Goal: Transaction & Acquisition: Purchase product/service

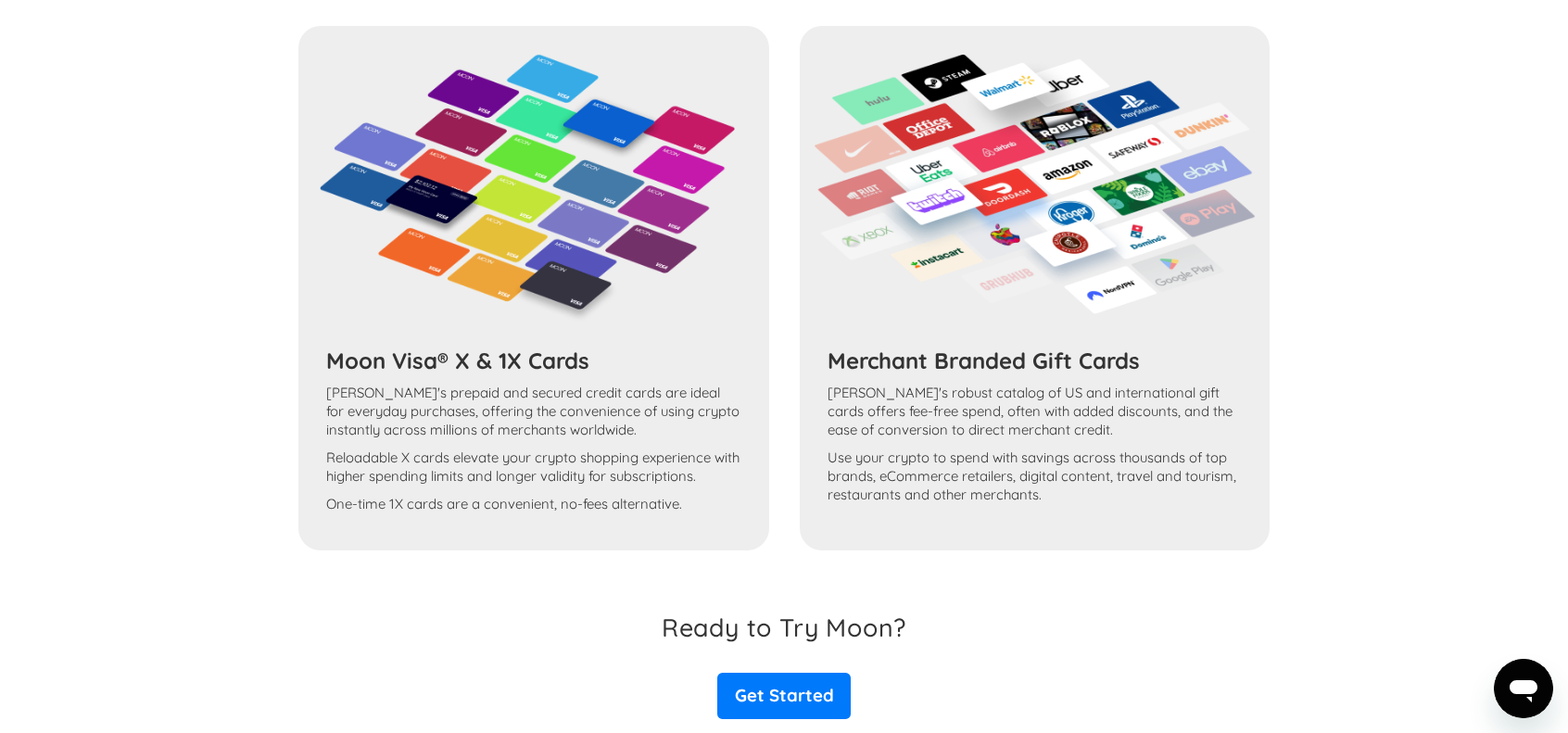
scroll to position [1204, 0]
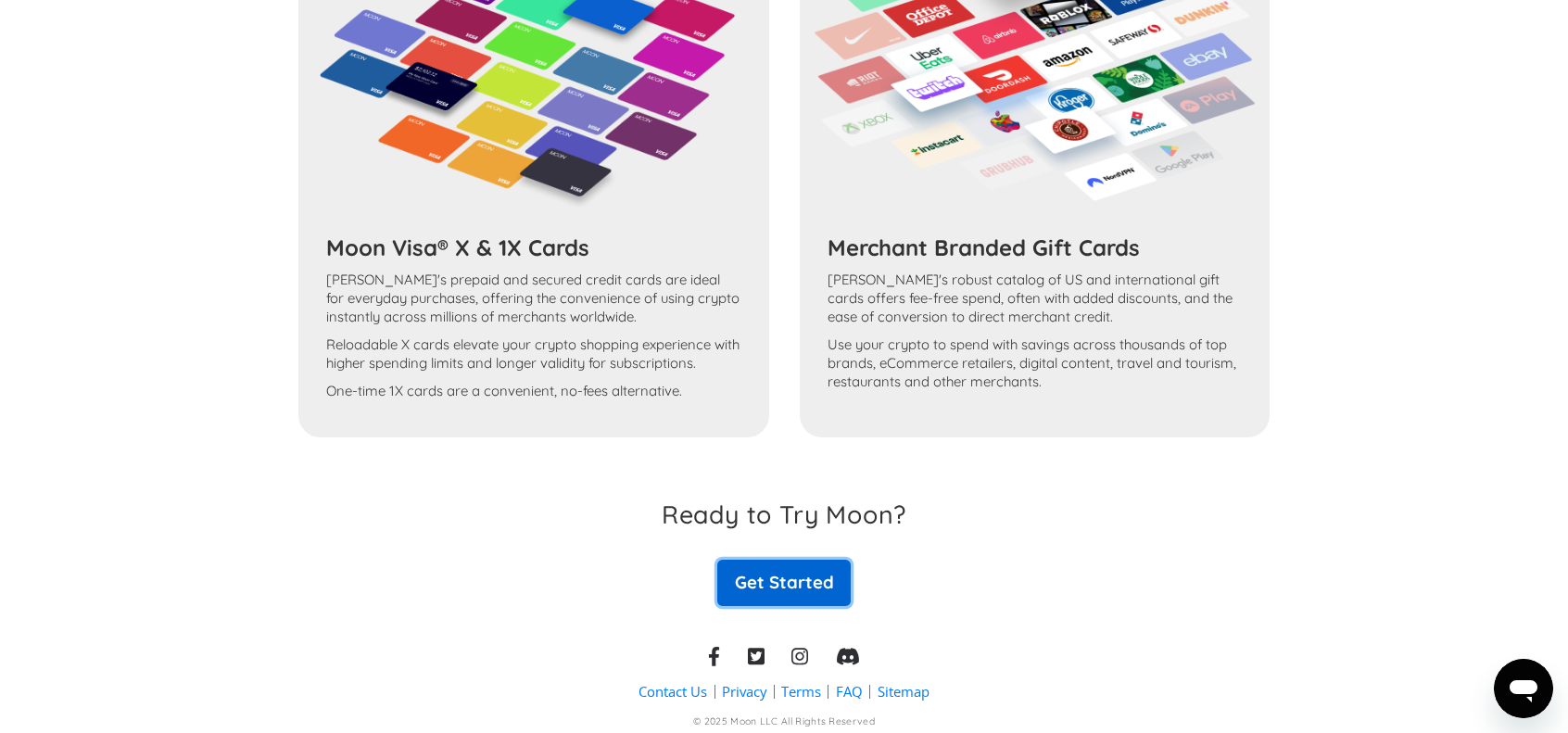
click at [834, 574] on link "Get Started" at bounding box center [784, 583] width 133 height 47
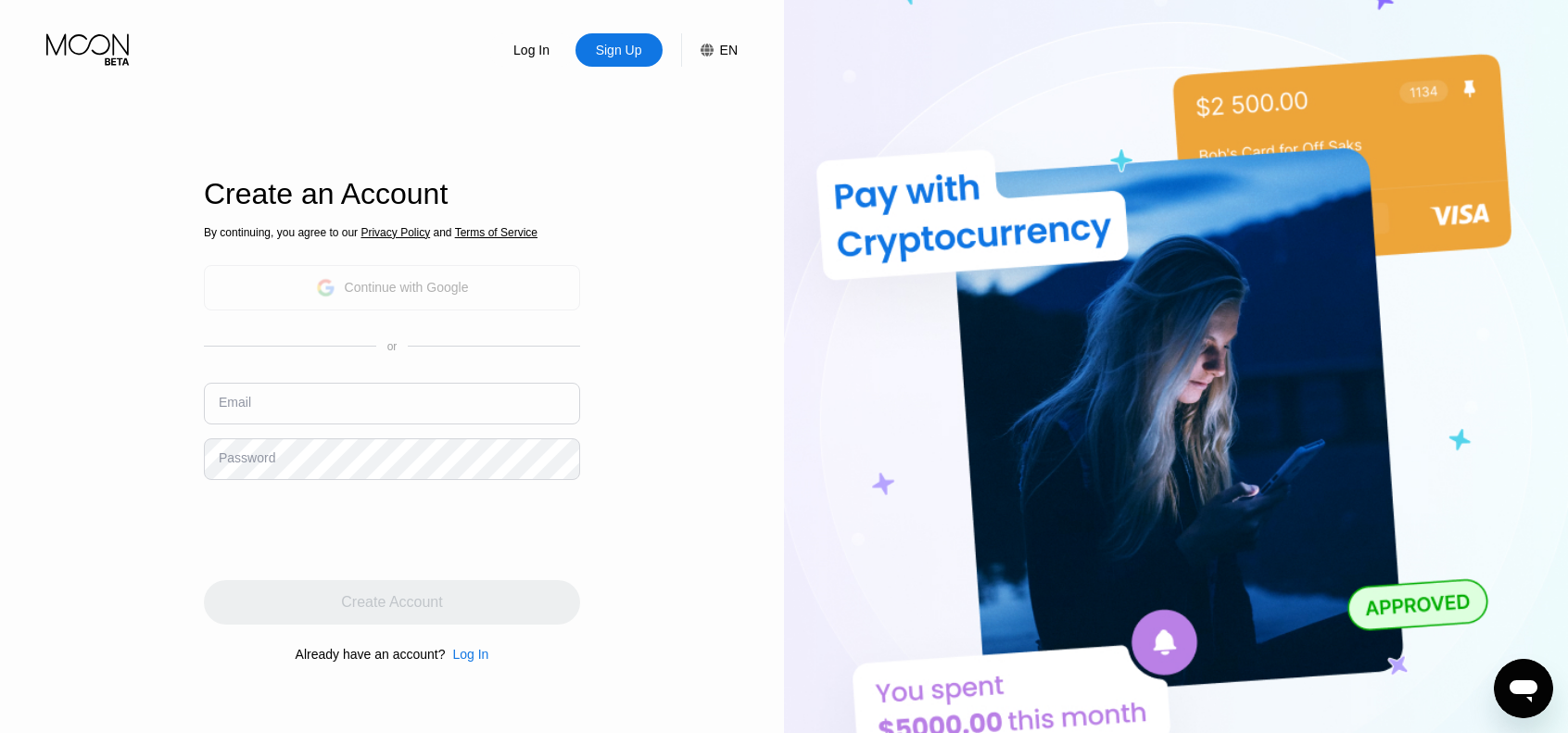
click at [406, 296] on div "Continue with Google" at bounding box center [393, 287] width 153 height 29
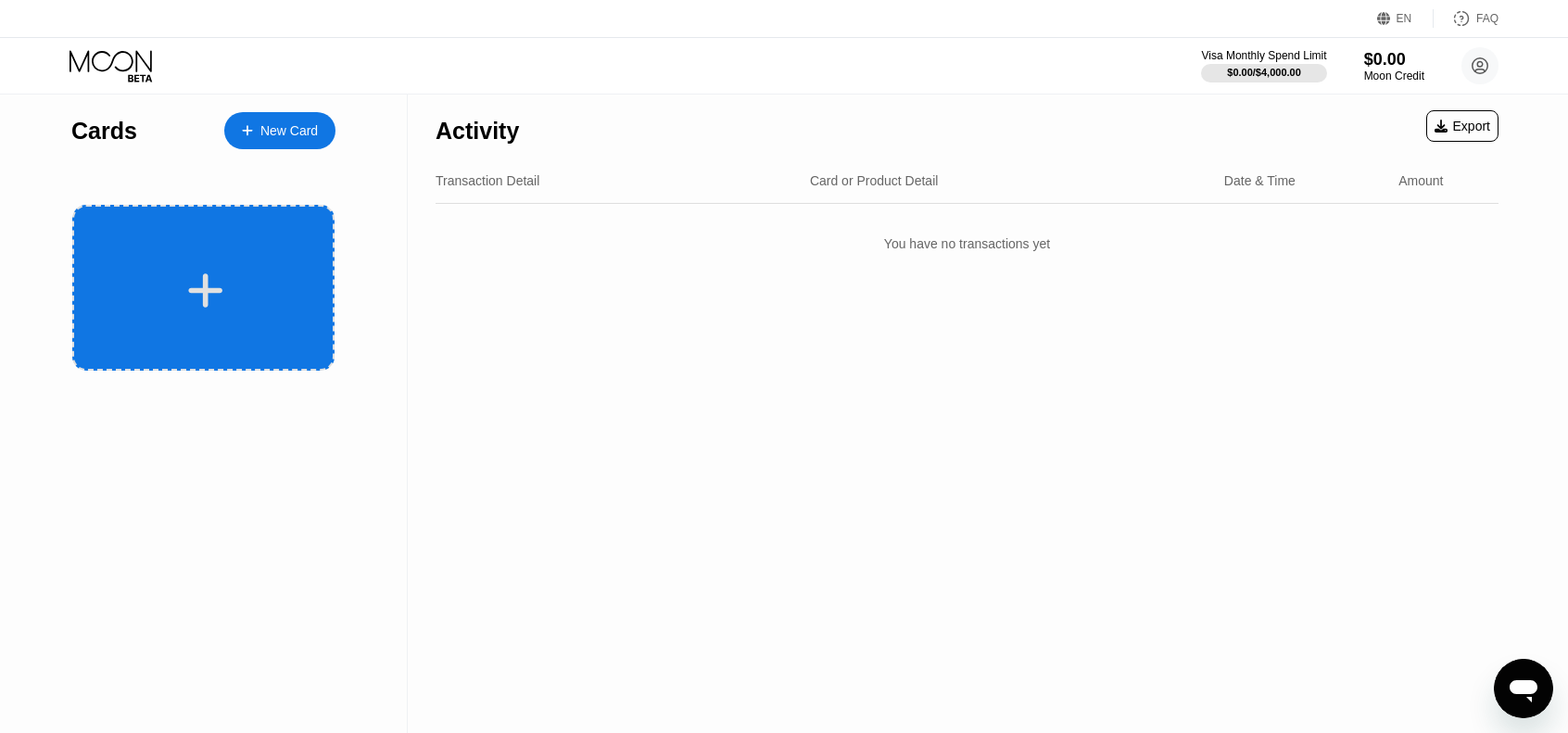
click at [244, 279] on div at bounding box center [205, 290] width 229 height 42
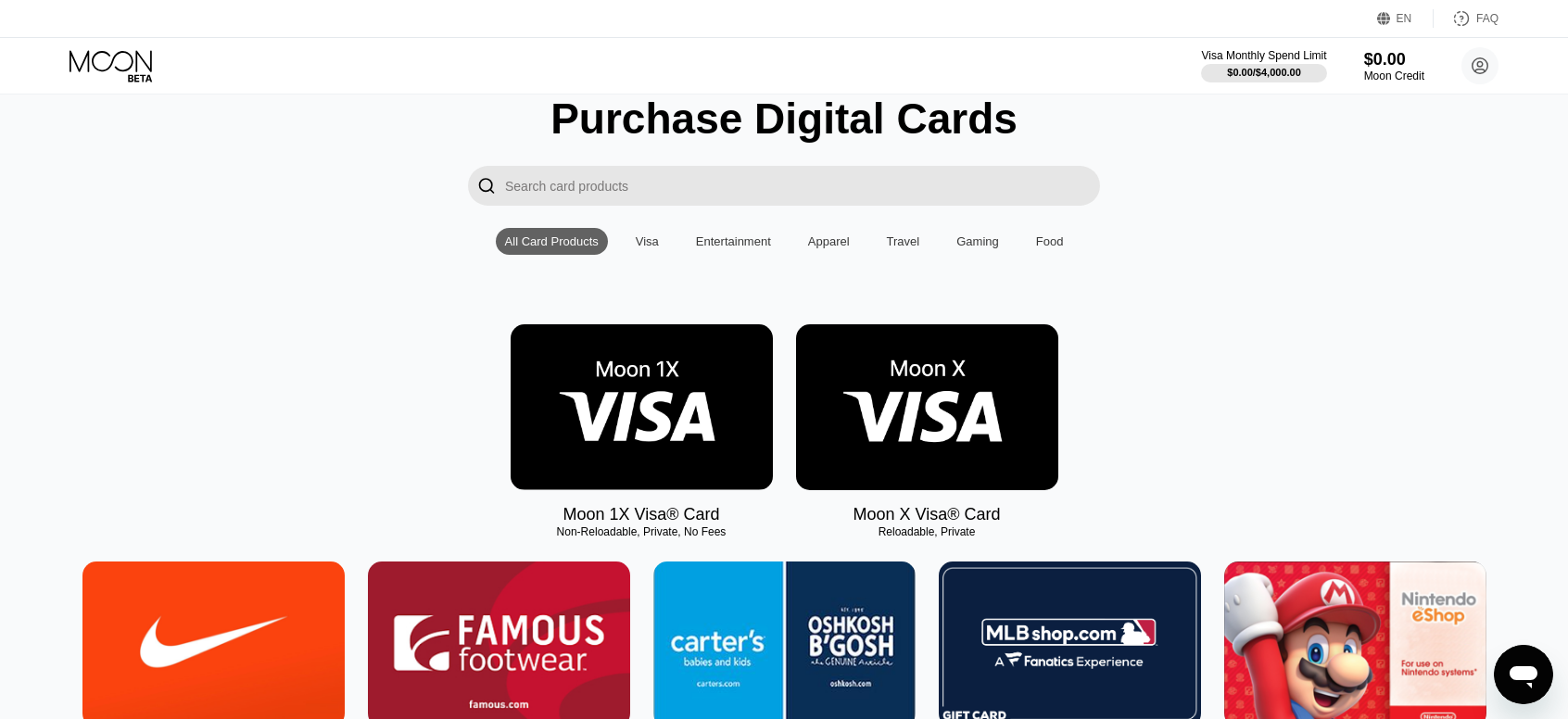
scroll to position [186, 0]
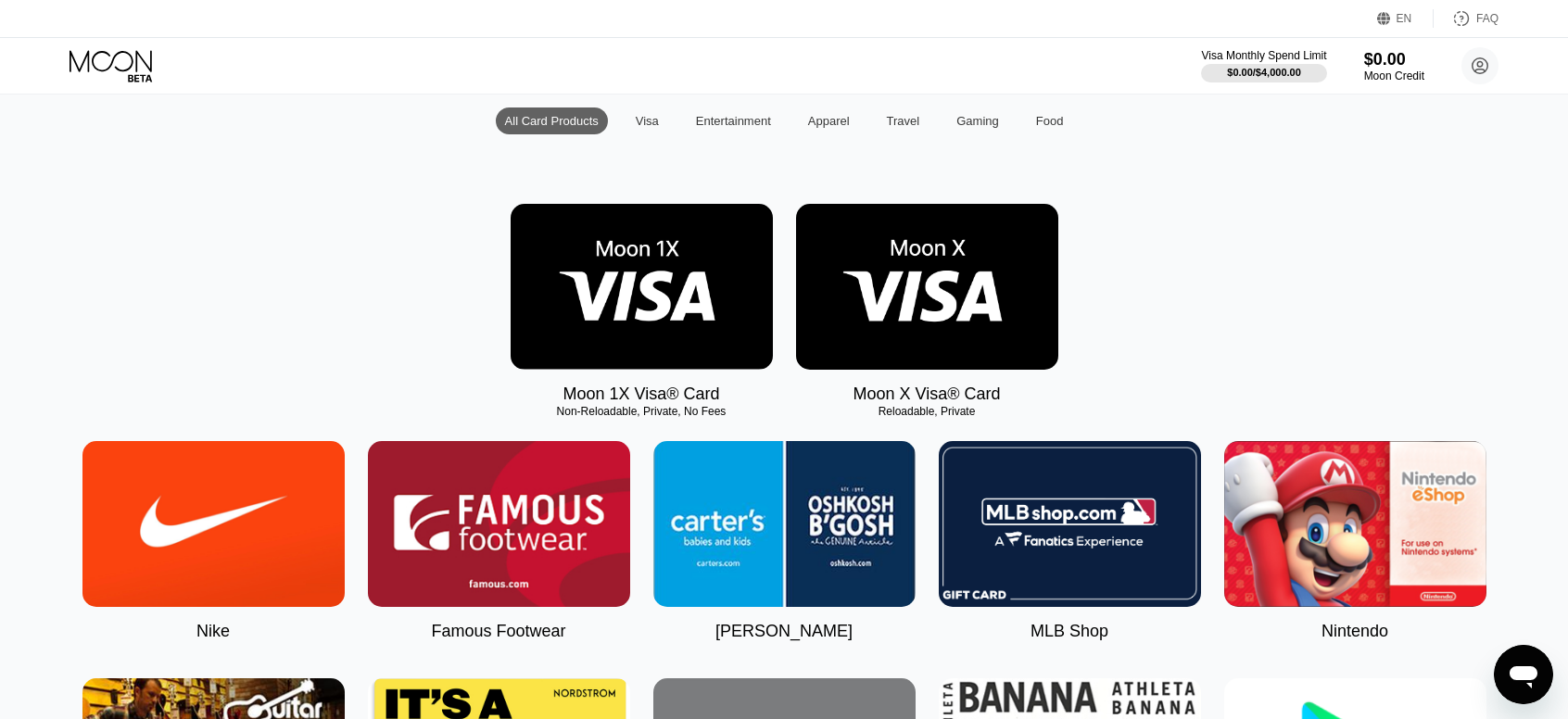
click at [937, 353] on img at bounding box center [926, 287] width 262 height 166
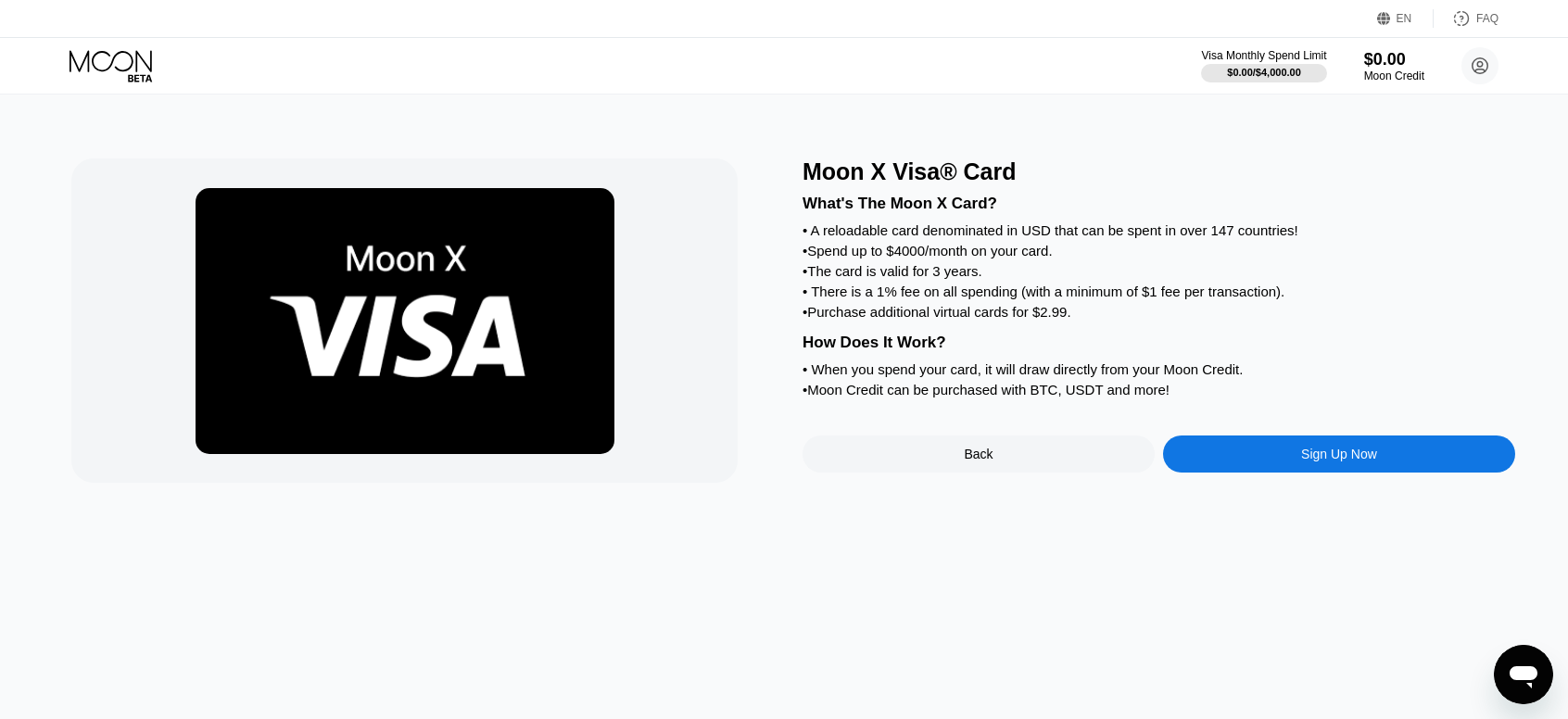
click at [1352, 473] on div "Sign Up Now" at bounding box center [1339, 454] width 353 height 37
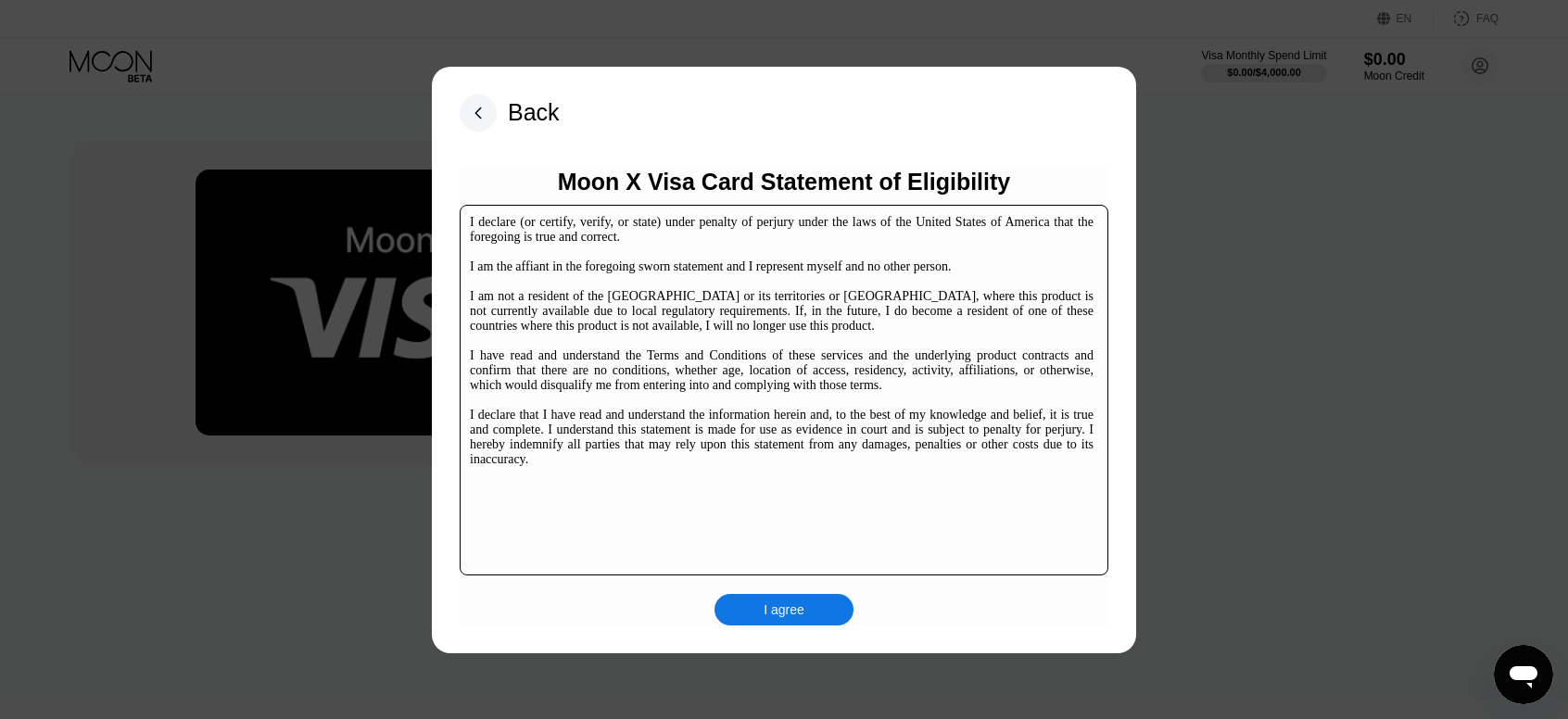
scroll to position [283, 0]
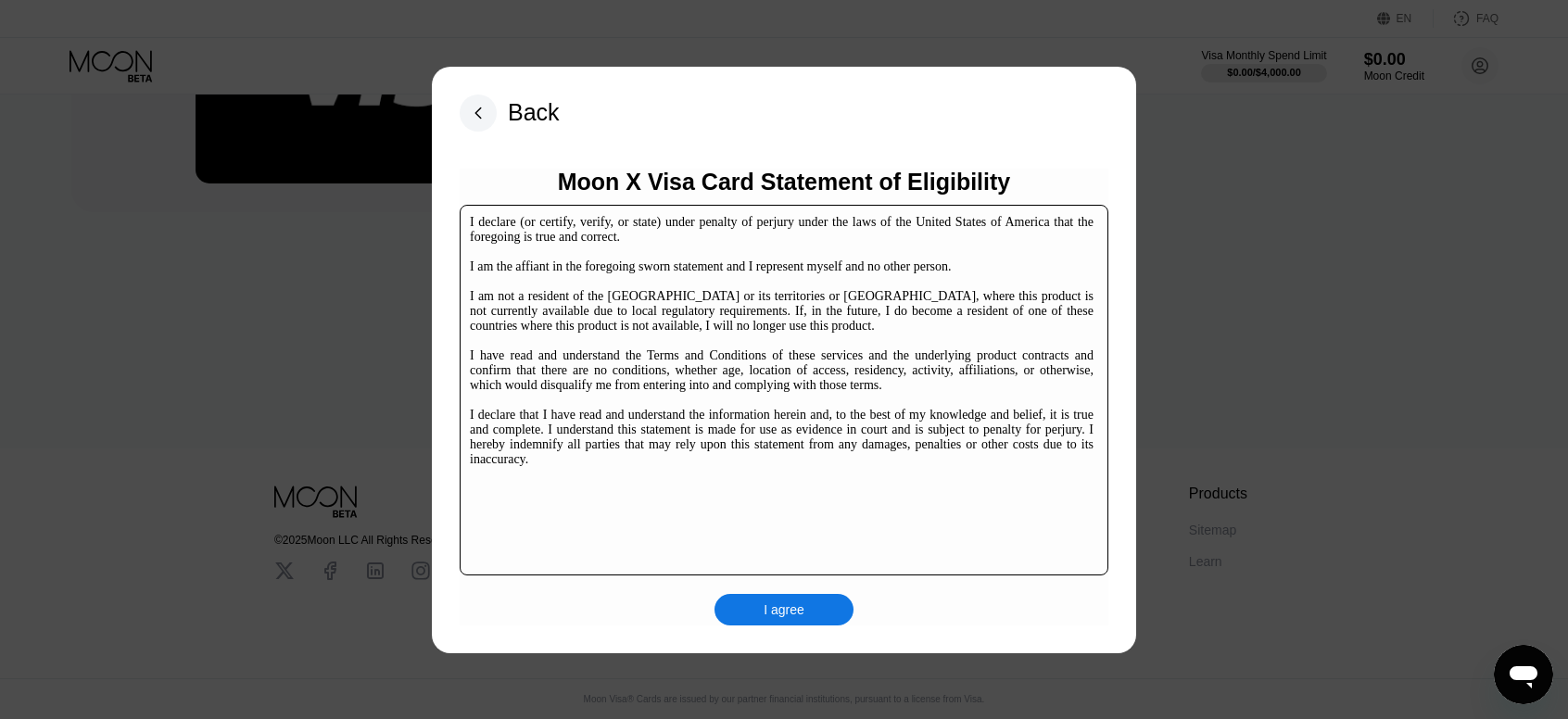
click at [798, 603] on div "I agree" at bounding box center [784, 610] width 41 height 17
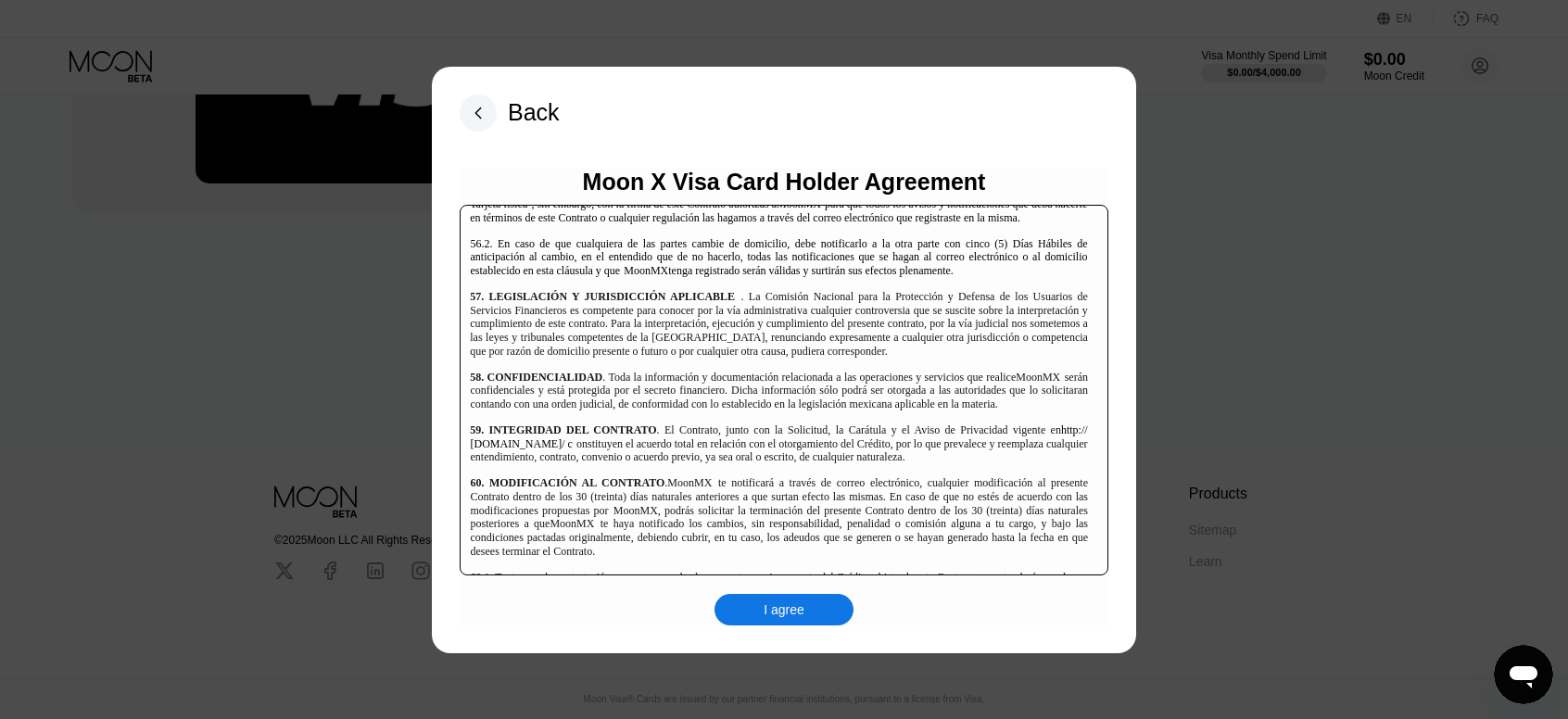
scroll to position [12029, 0]
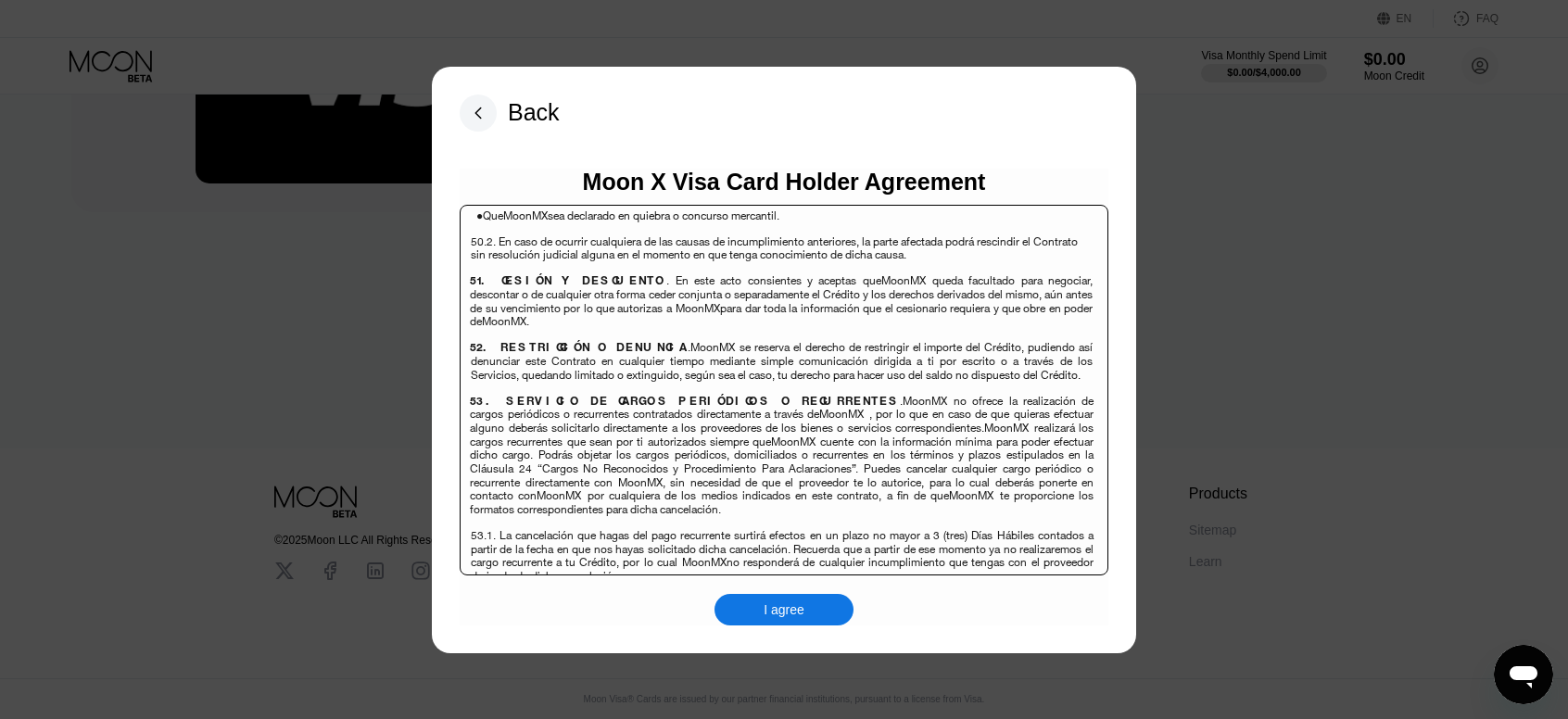
click at [810, 620] on div "I agree" at bounding box center [784, 610] width 139 height 32
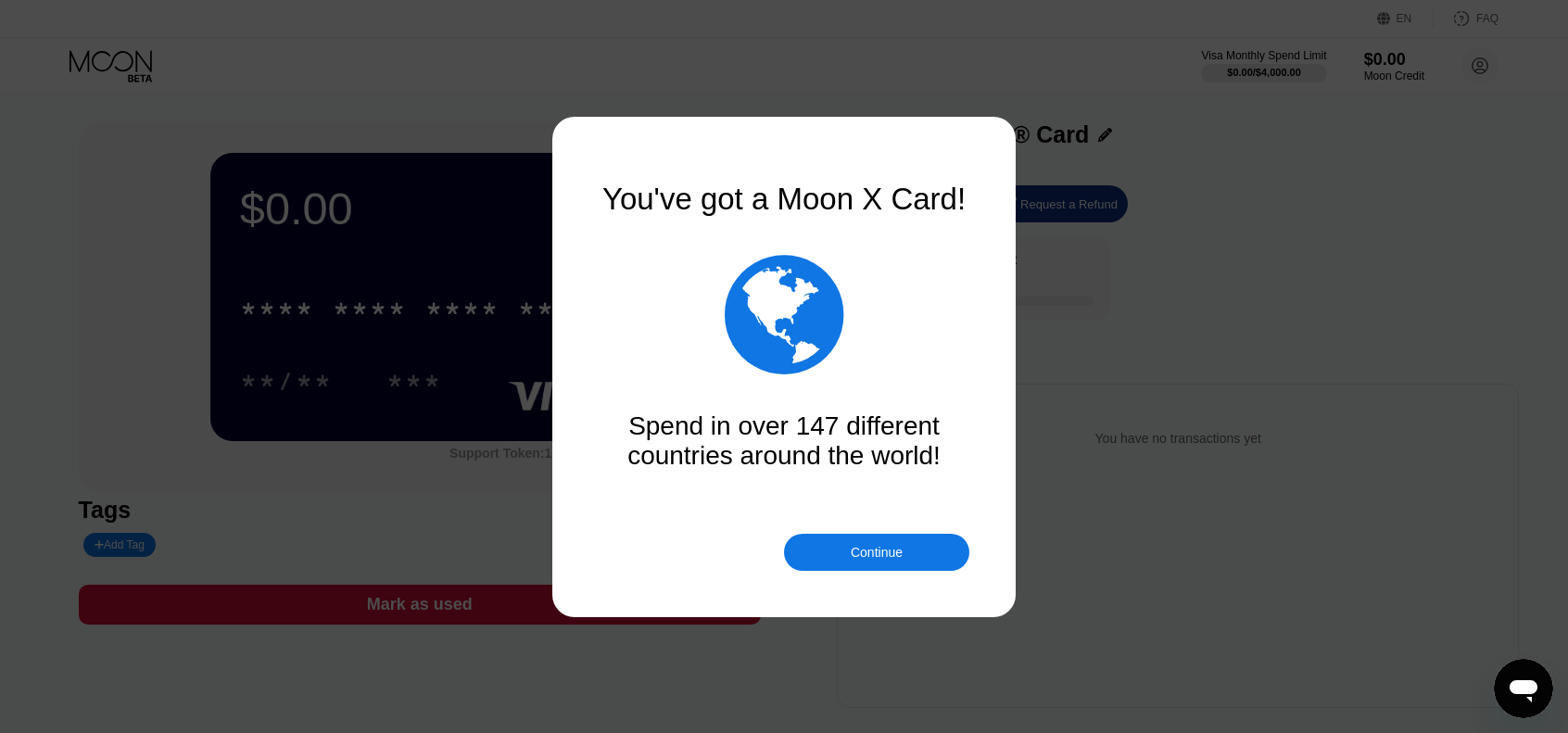
click at [856, 546] on div "Continue" at bounding box center [877, 552] width 52 height 15
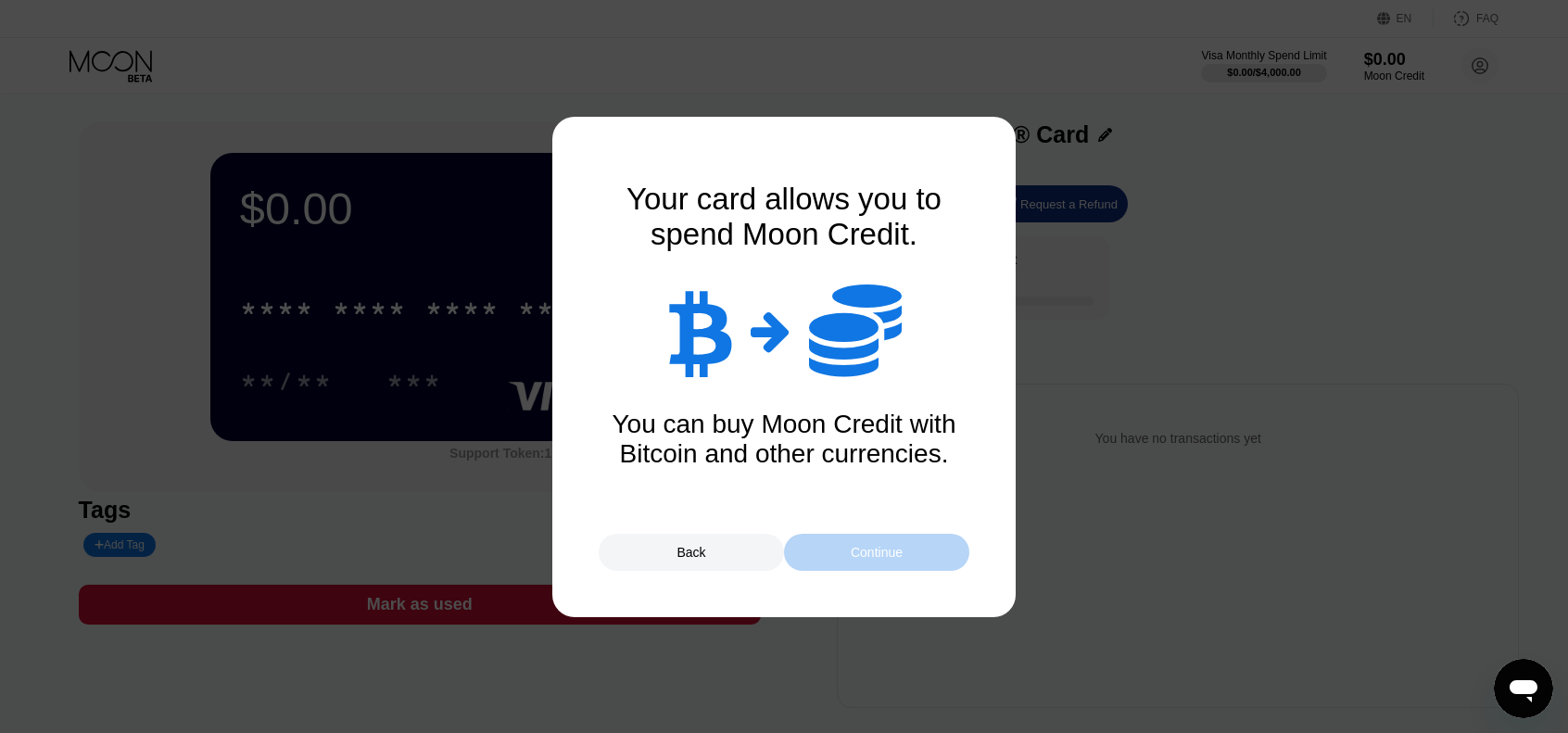
click at [855, 545] on div "Continue" at bounding box center [877, 552] width 52 height 15
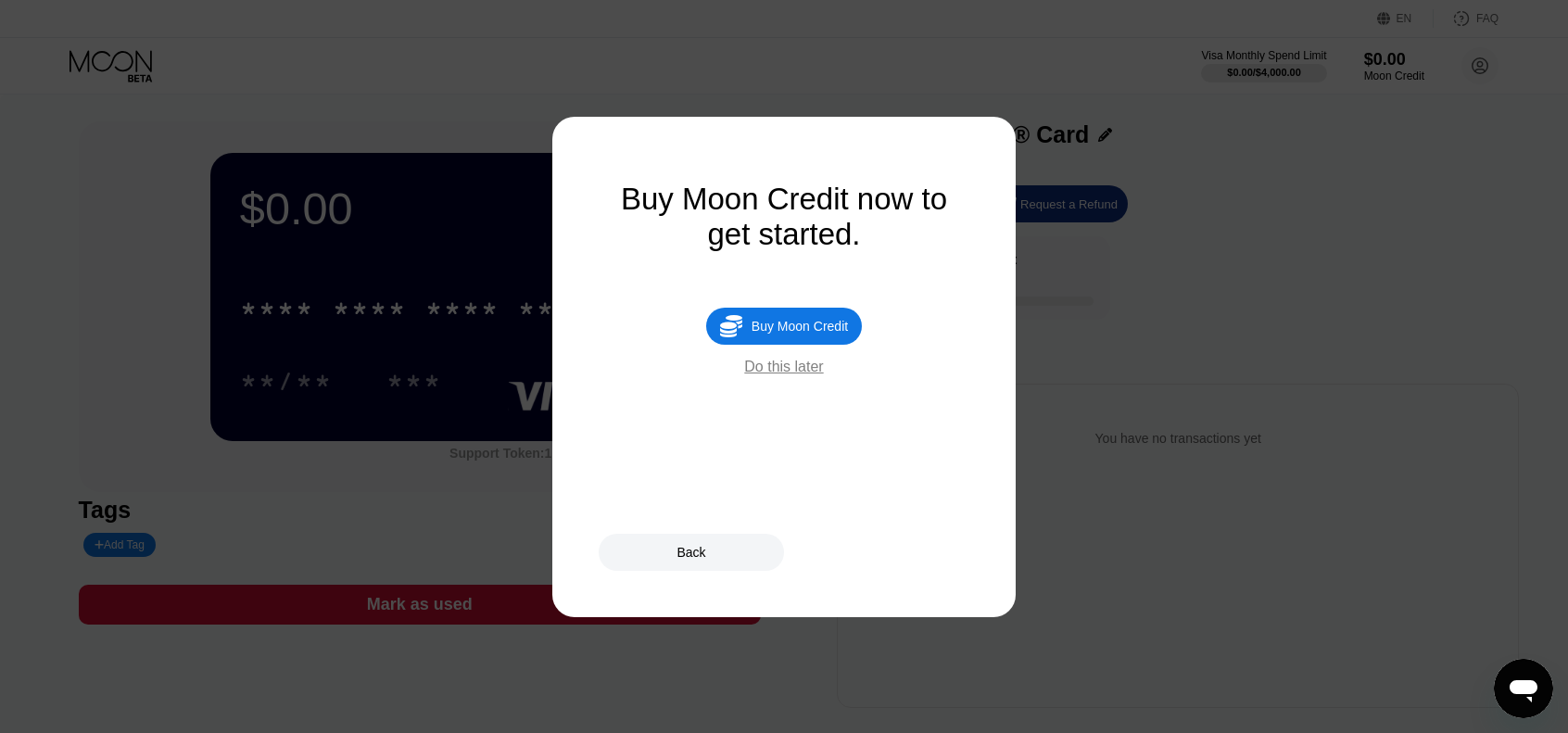
click at [798, 326] on div " Buy Moon Credit" at bounding box center [784, 326] width 156 height 37
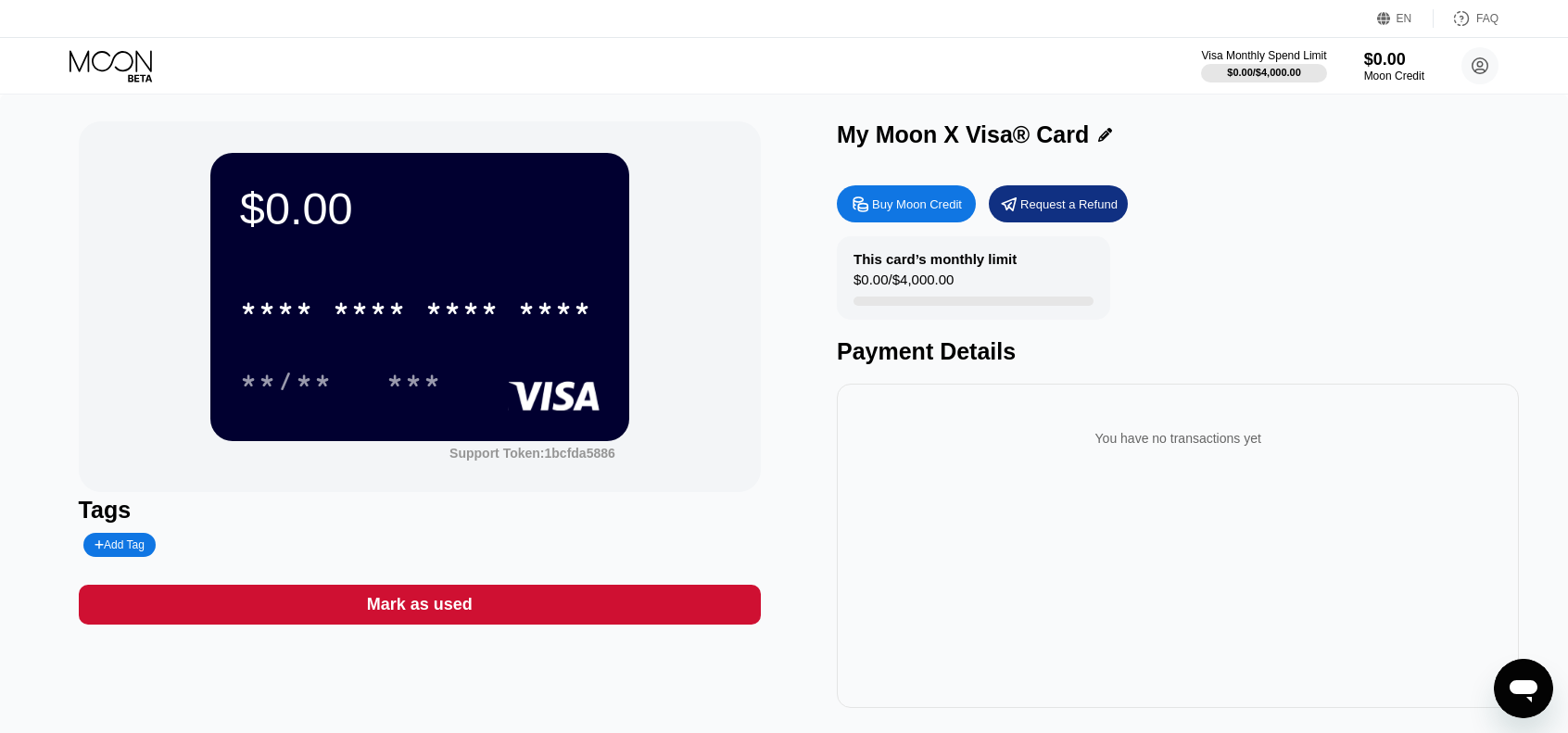
type input "0"
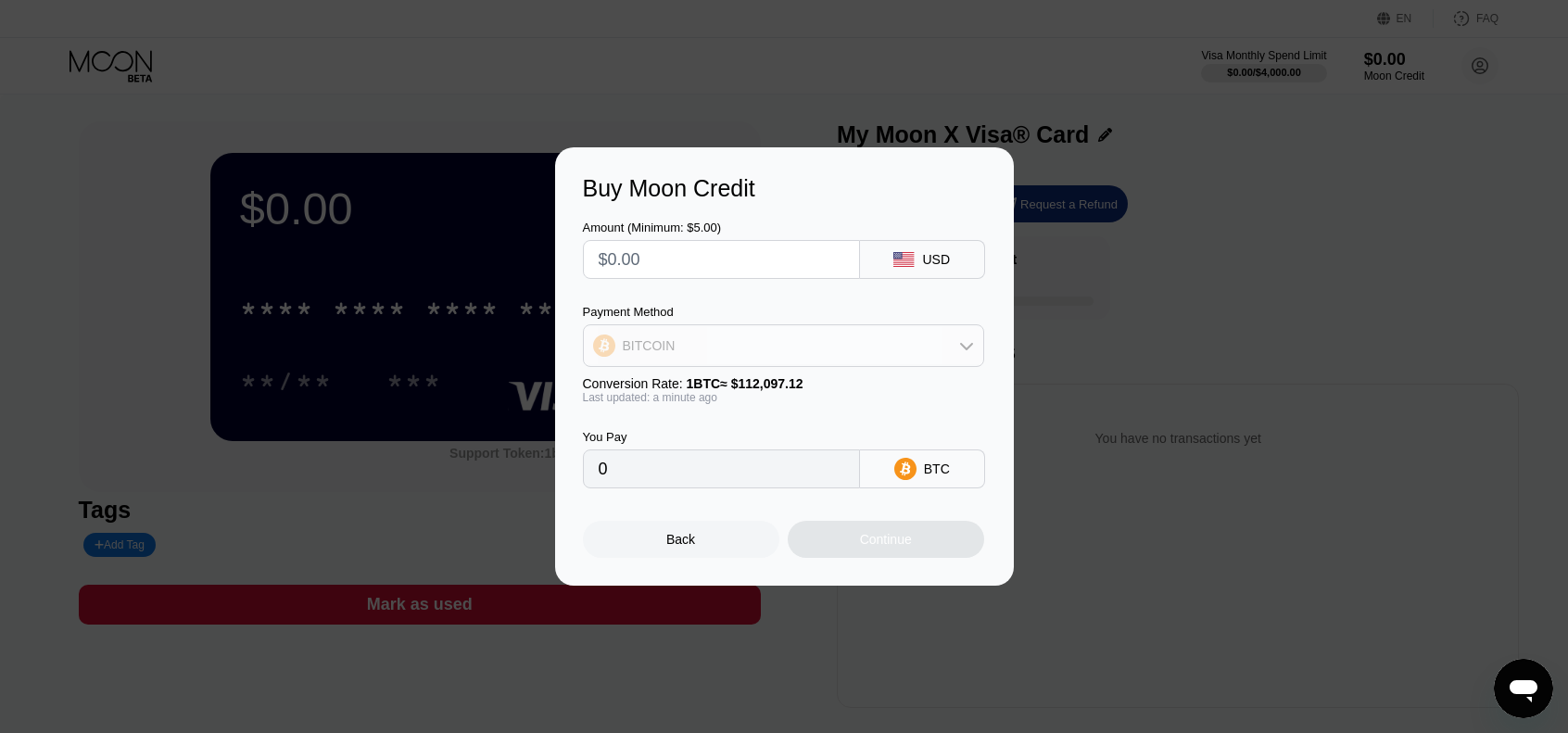
click at [725, 332] on div "BITCOIN" at bounding box center [784, 346] width 399 height 37
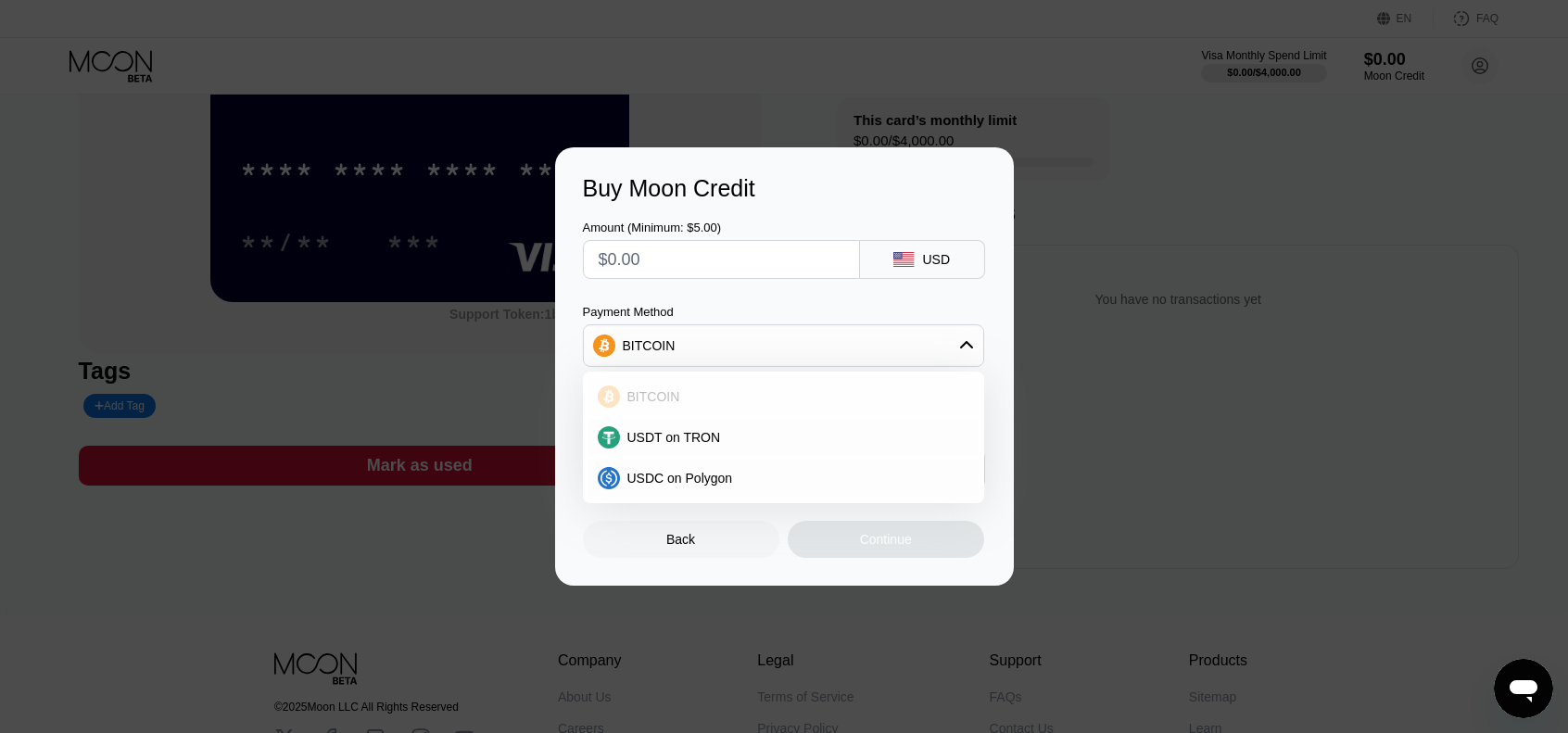
scroll to position [186, 0]
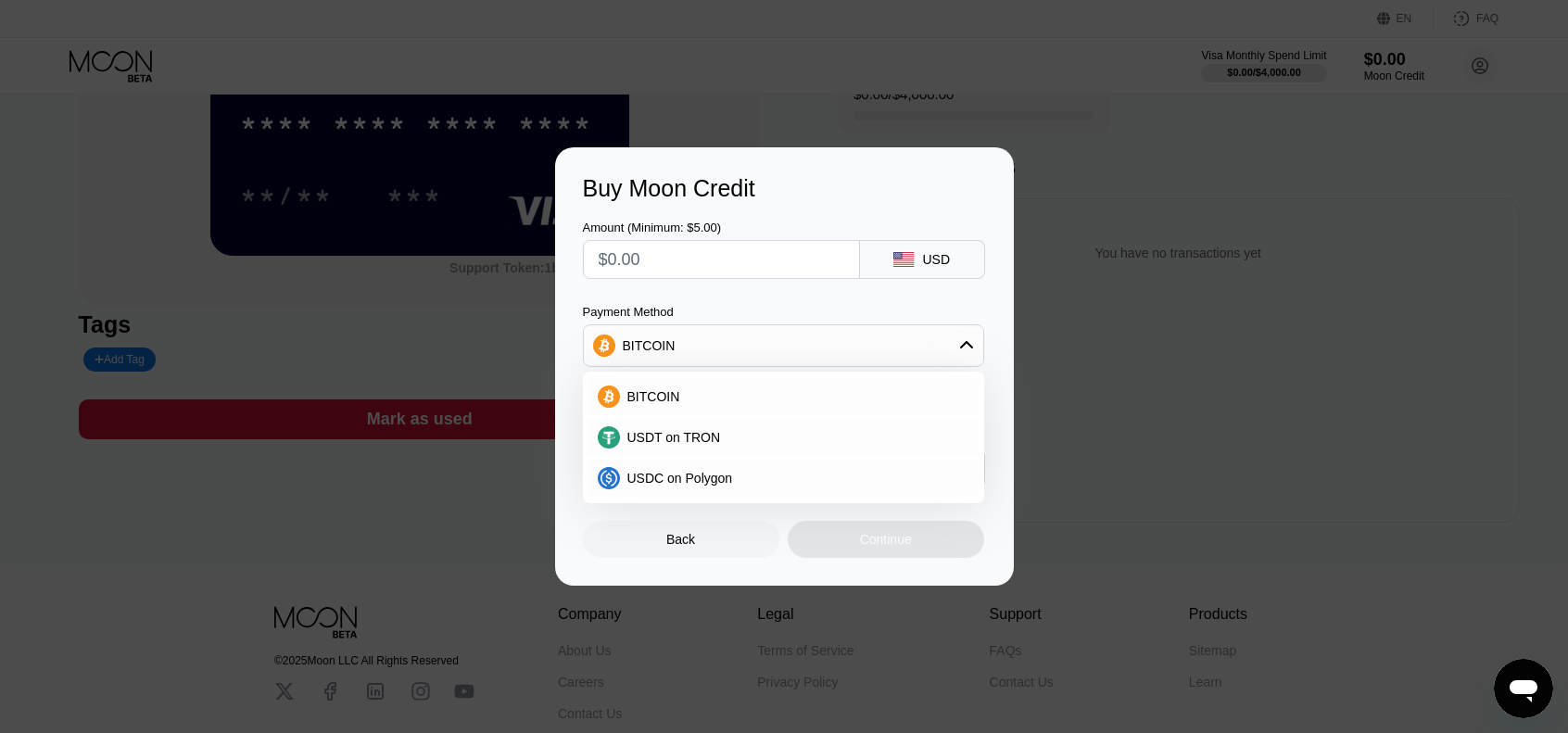
click at [732, 311] on div "Payment Method" at bounding box center [784, 311] width 401 height 14
click at [683, 538] on div "Back" at bounding box center [680, 539] width 29 height 15
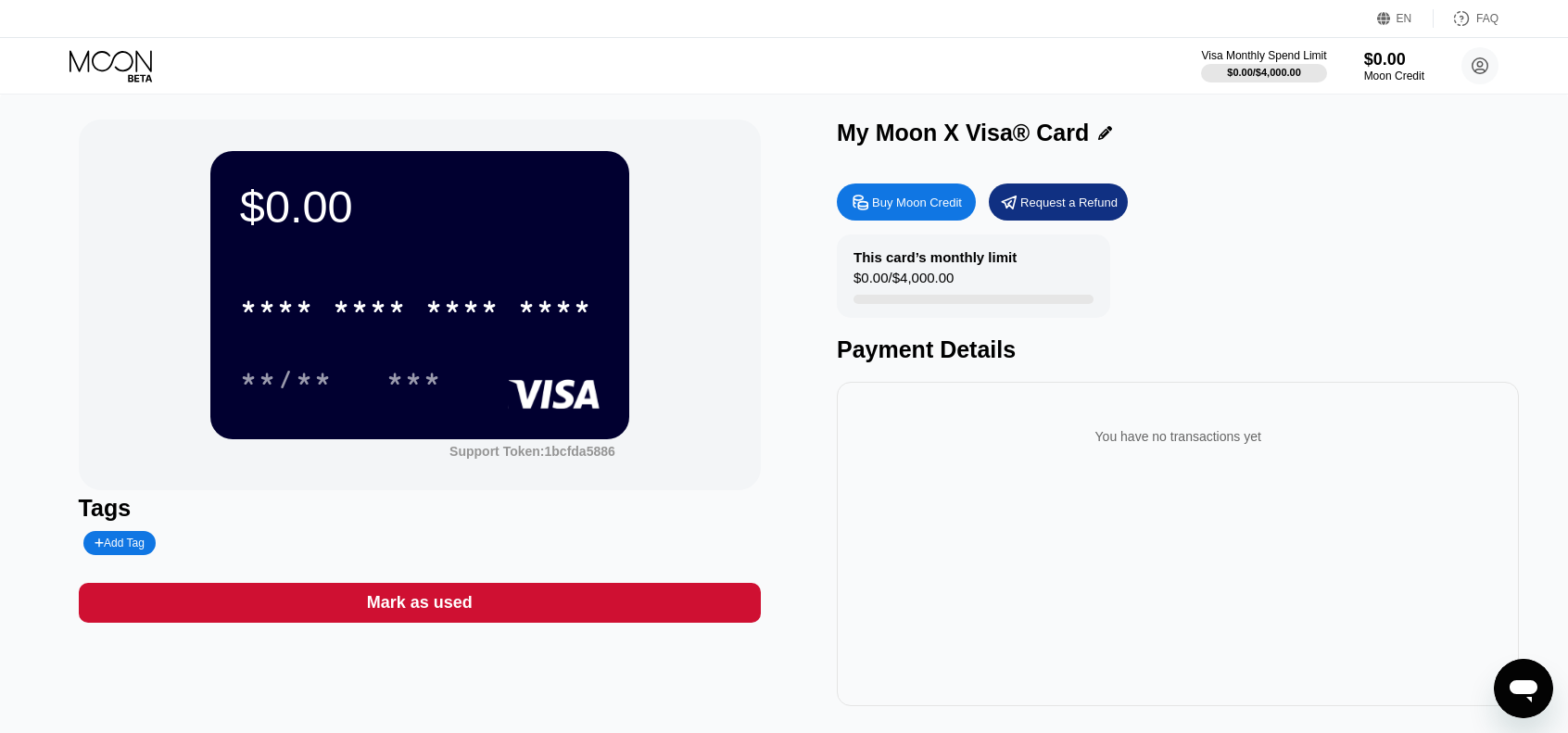
scroll to position [0, 0]
